Goal: Task Accomplishment & Management: Use online tool/utility

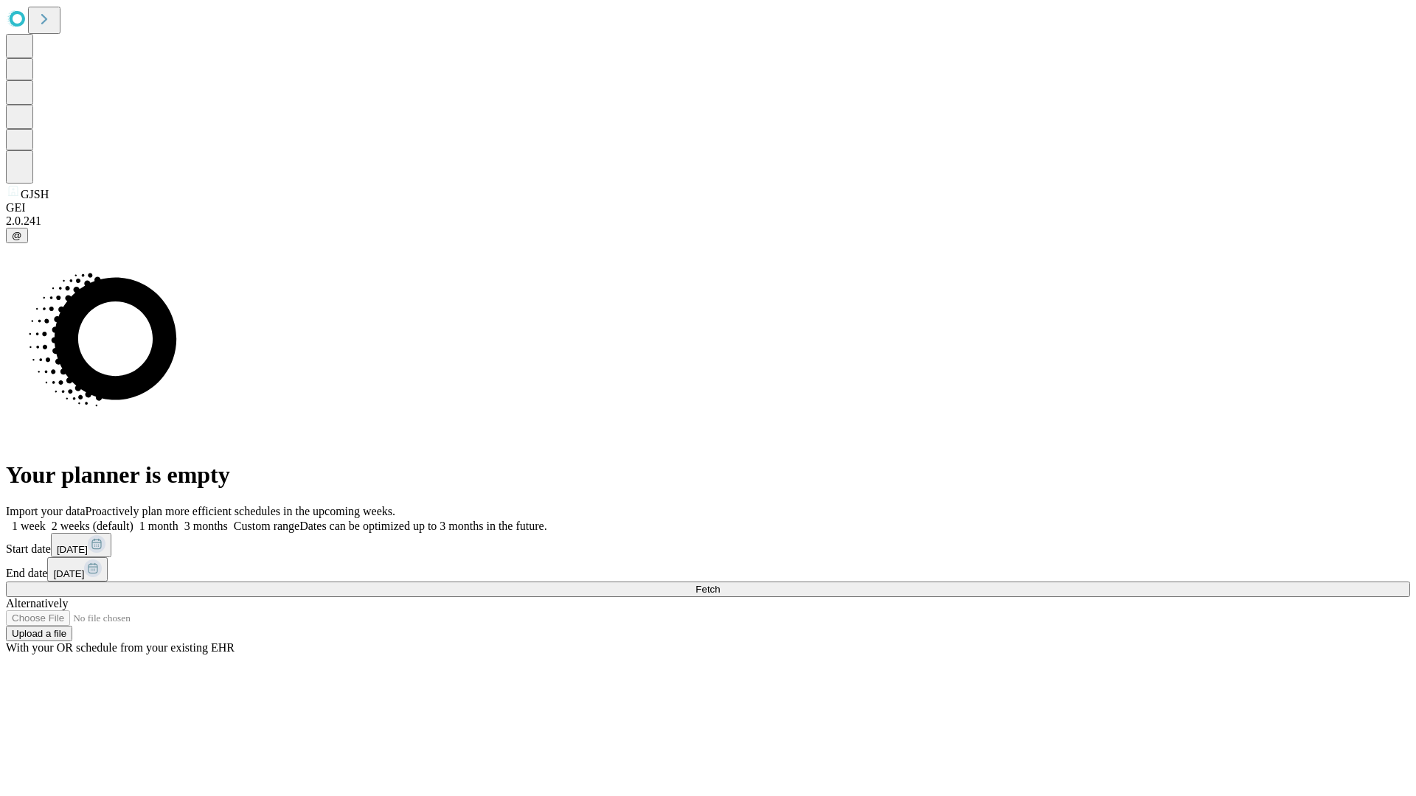
click at [720, 584] on span "Fetch" at bounding box center [707, 589] width 24 height 11
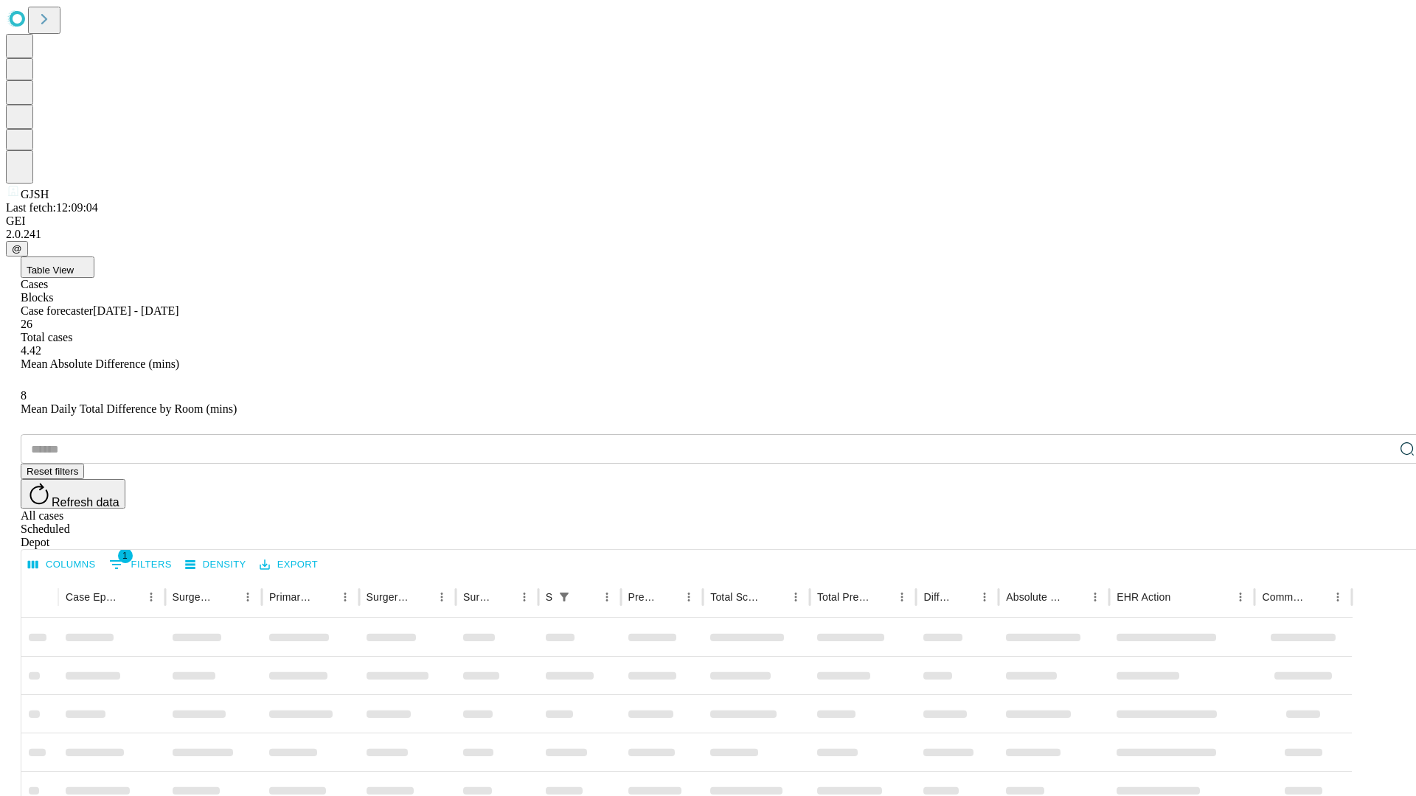
click at [1377, 536] on div "Depot" at bounding box center [723, 542] width 1404 height 13
